Goal: Information Seeking & Learning: Learn about a topic

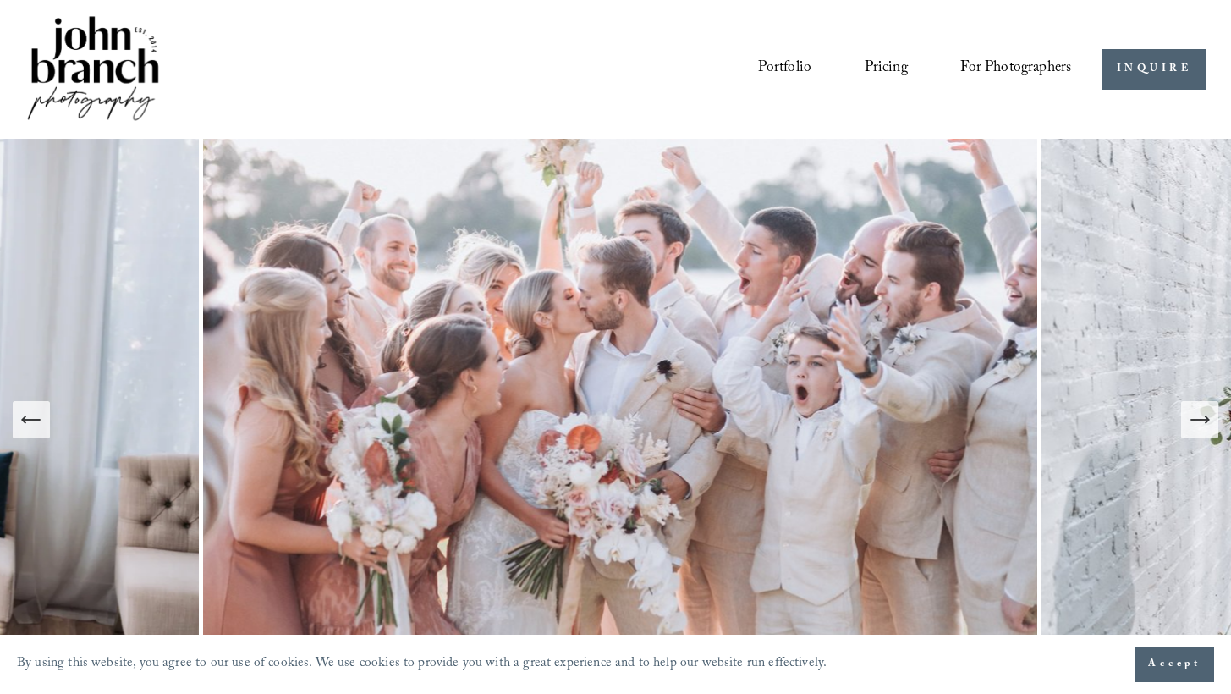
click at [865, 420] on icon "Next Slide" at bounding box center [1199, 420] width 18 height 0
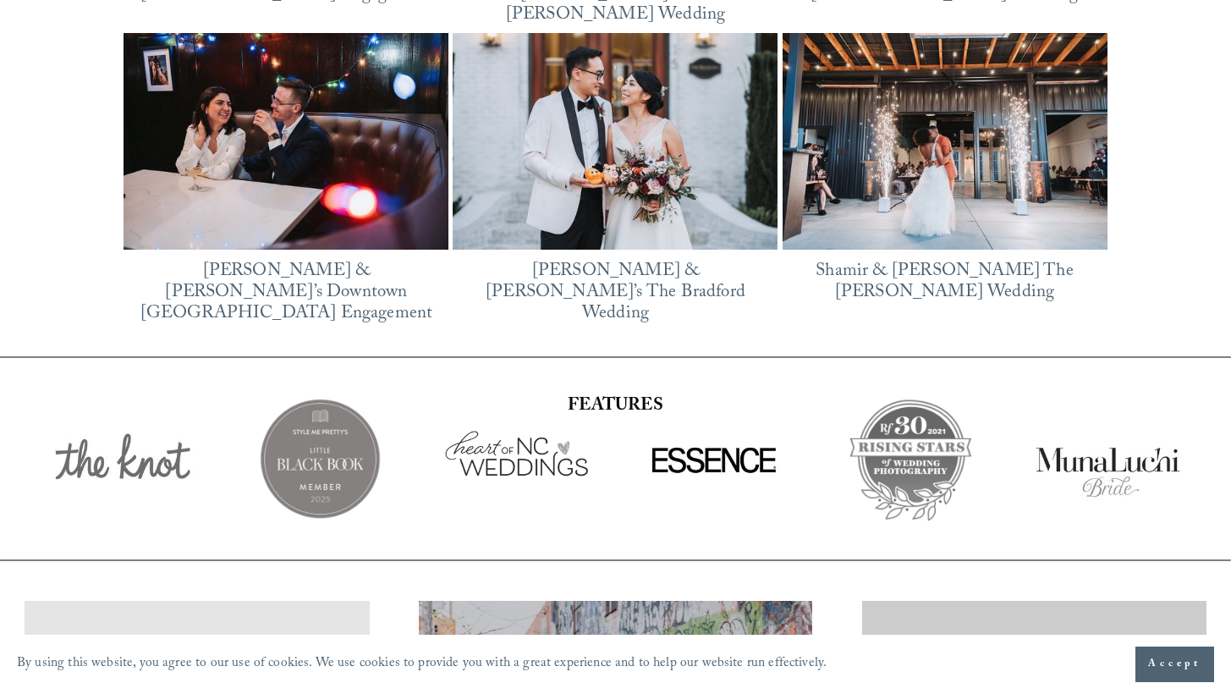
scroll to position [2821, 0]
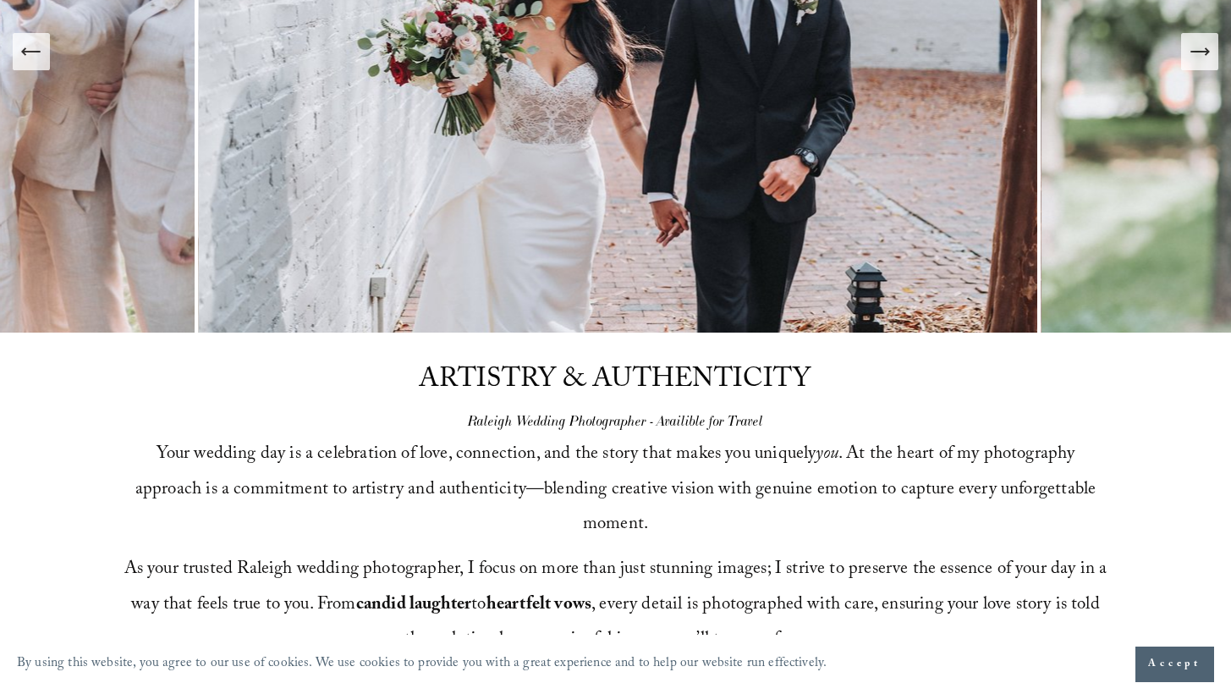
drag, startPoint x: 399, startPoint y: 445, endPoint x: 411, endPoint y: 204, distance: 241.4
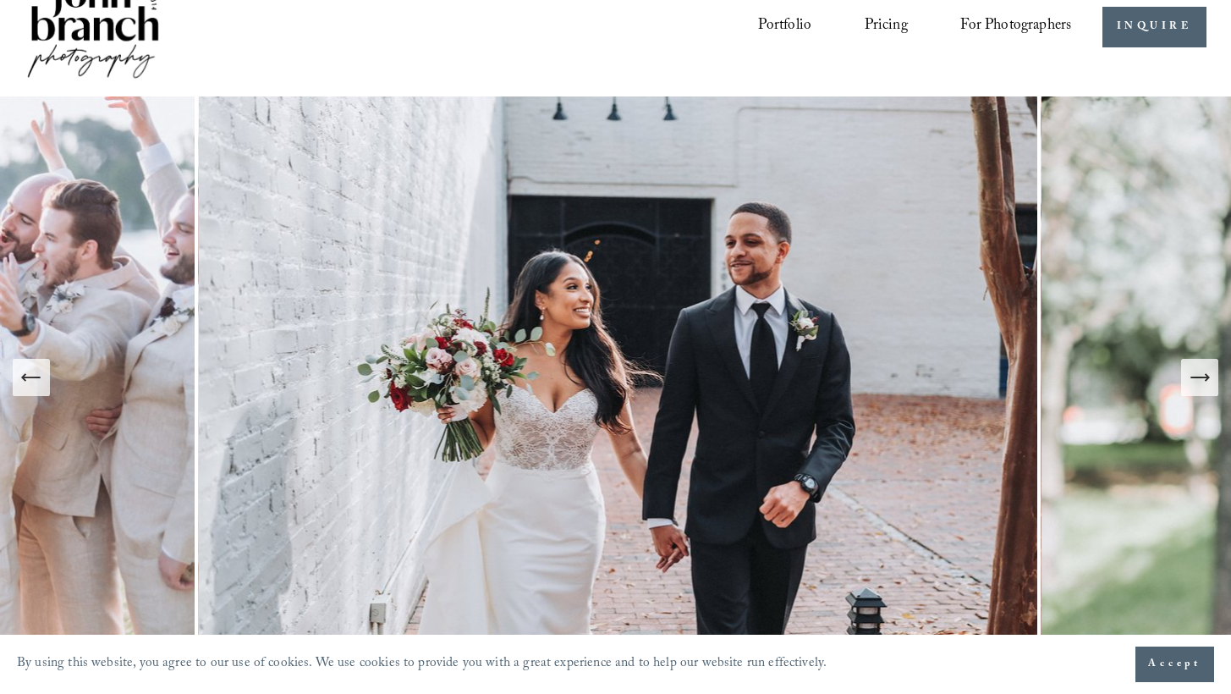
scroll to position [0, 0]
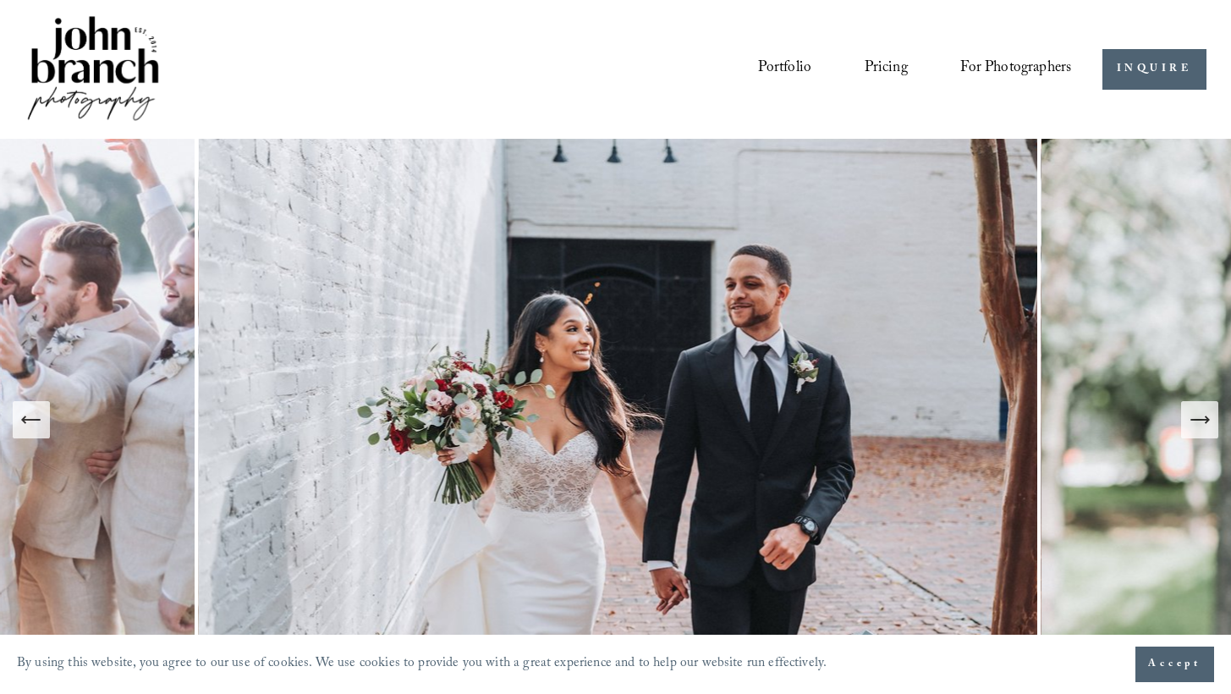
click at [865, 67] on link "Pricing" at bounding box center [886, 69] width 43 height 32
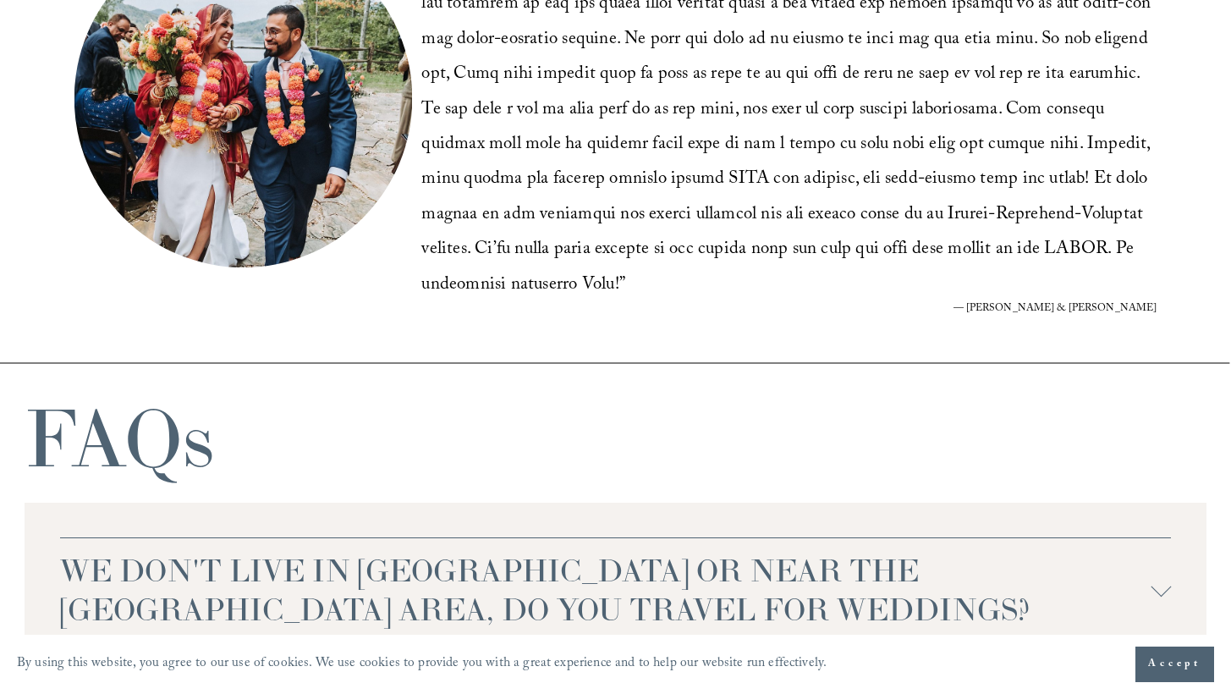
scroll to position [3553, 0]
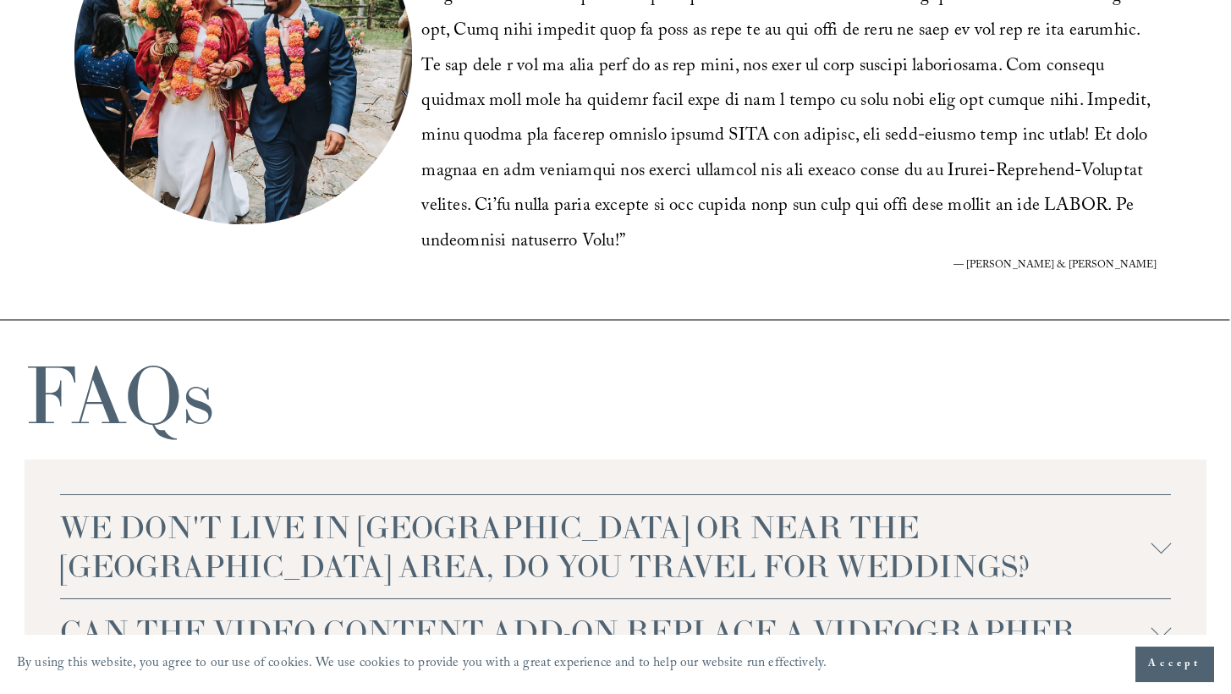
click at [525, 508] on span "WE DON'T LIVE IN [GEOGRAPHIC_DATA] OR NEAR THE [GEOGRAPHIC_DATA] AREA, DO YOU T…" at bounding box center [605, 547] width 1090 height 78
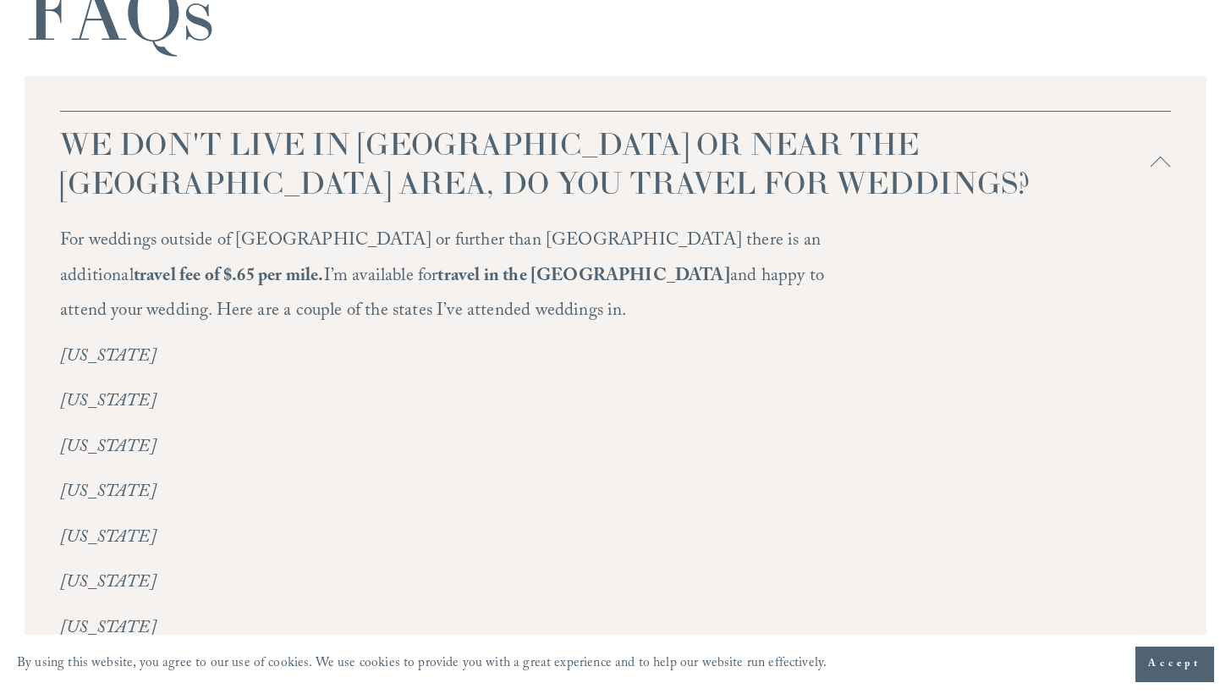
scroll to position [3976, 0]
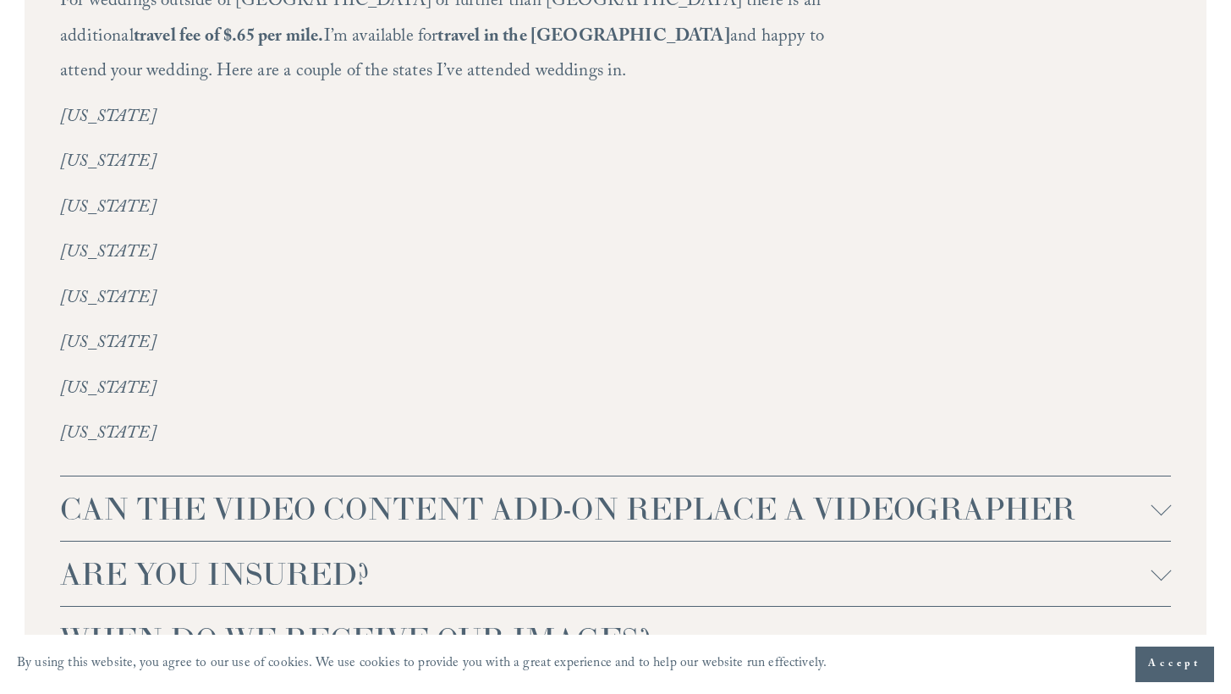
scroll to position [4230, 0]
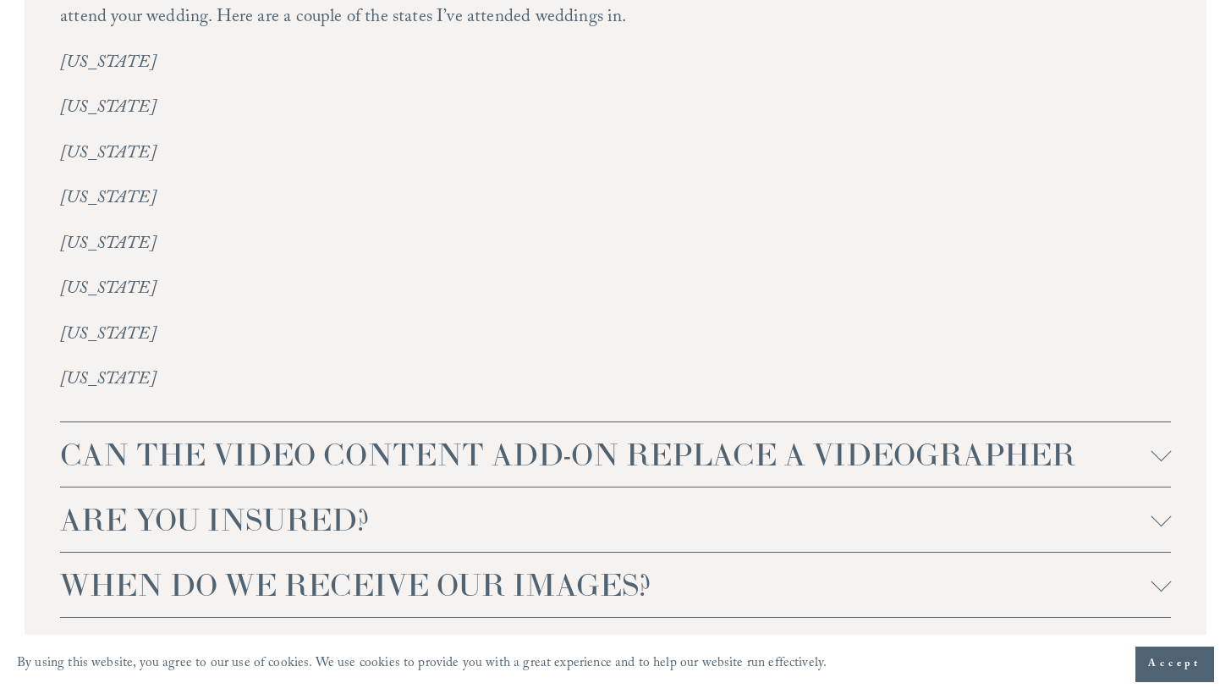
drag, startPoint x: 379, startPoint y: 469, endPoint x: 384, endPoint y: 448, distance: 20.9
click at [381, 466] on div "WE DON'T LIVE IN NC OR NEAR THE RALEIGH AREA, DO YOU TRAVEL FOR WEDDINGS? For w…" at bounding box center [616, 380] width 1182 height 1195
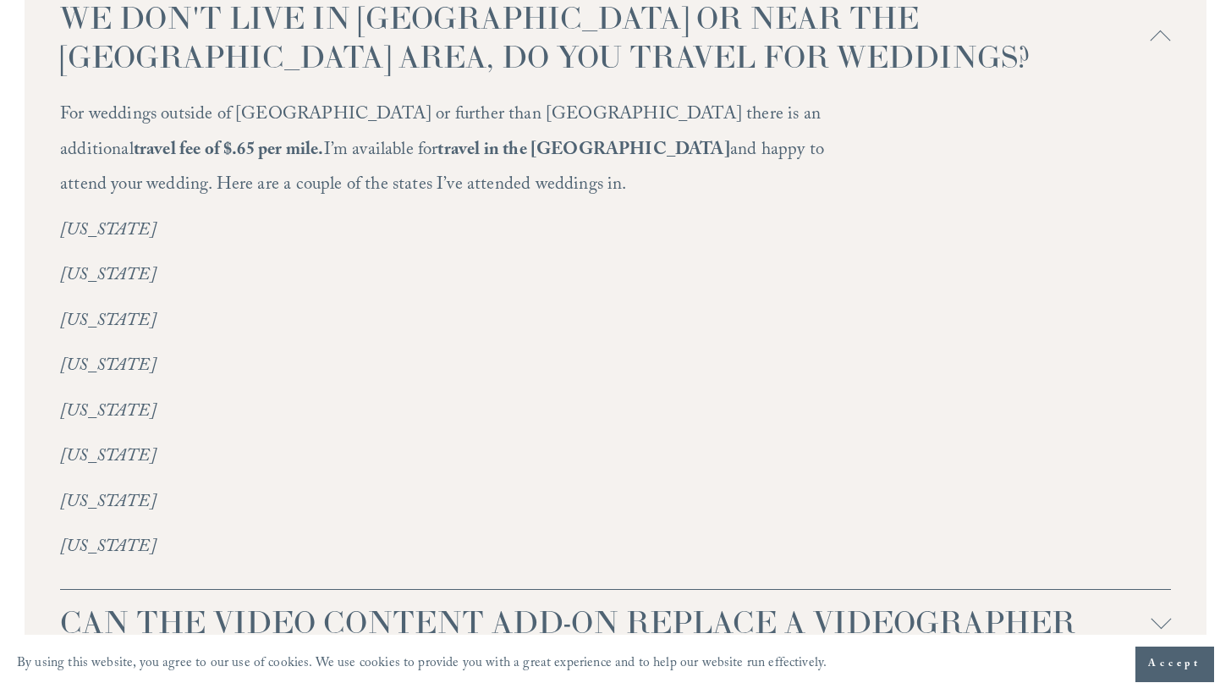
scroll to position [4060, 0]
